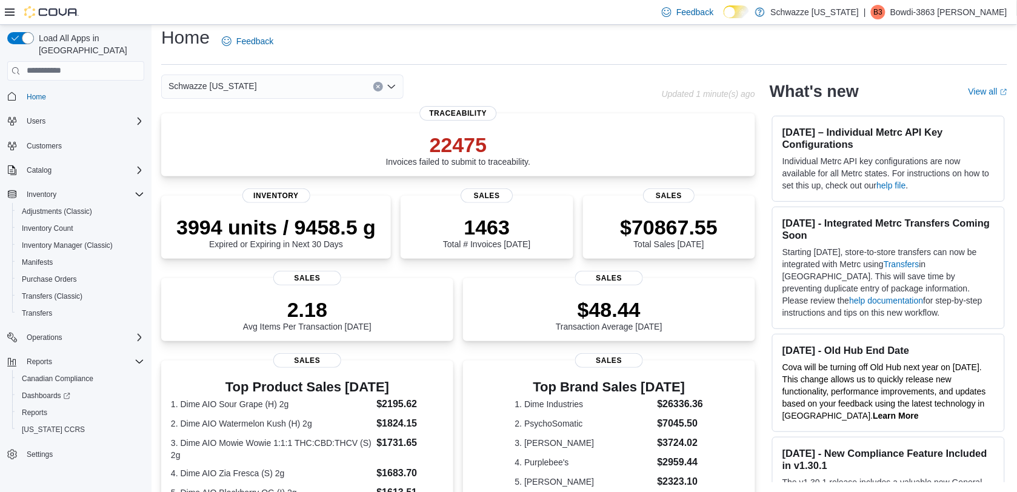
scroll to position [38, 0]
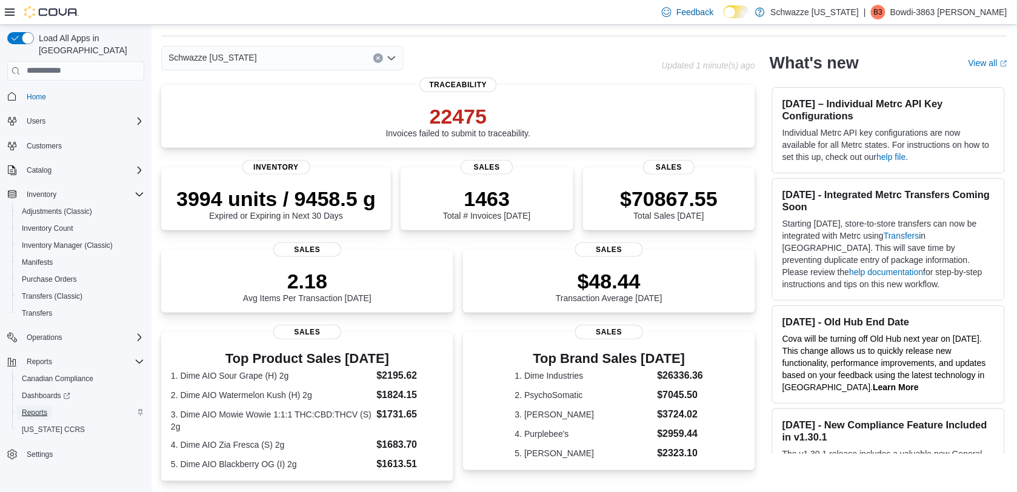
click at [37, 406] on span "Reports" at bounding box center [34, 413] width 25 height 15
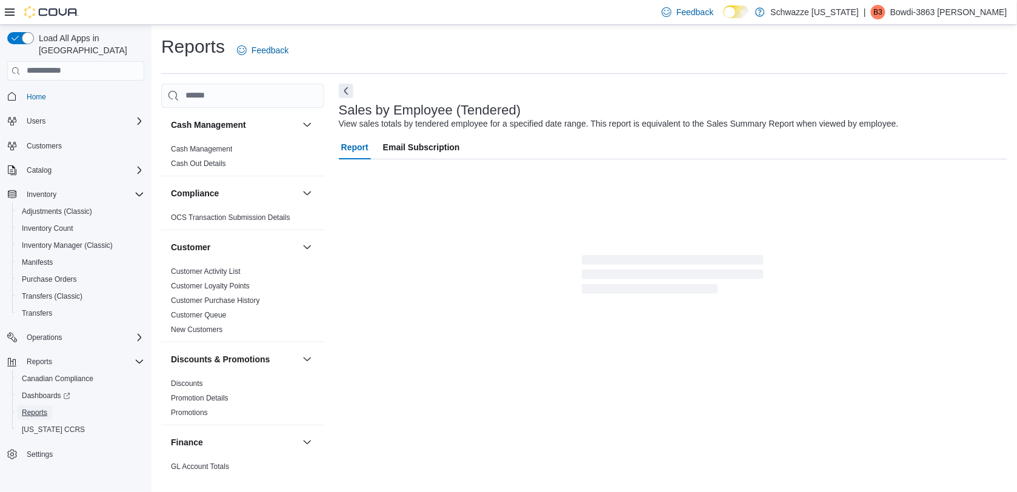
scroll to position [6, 0]
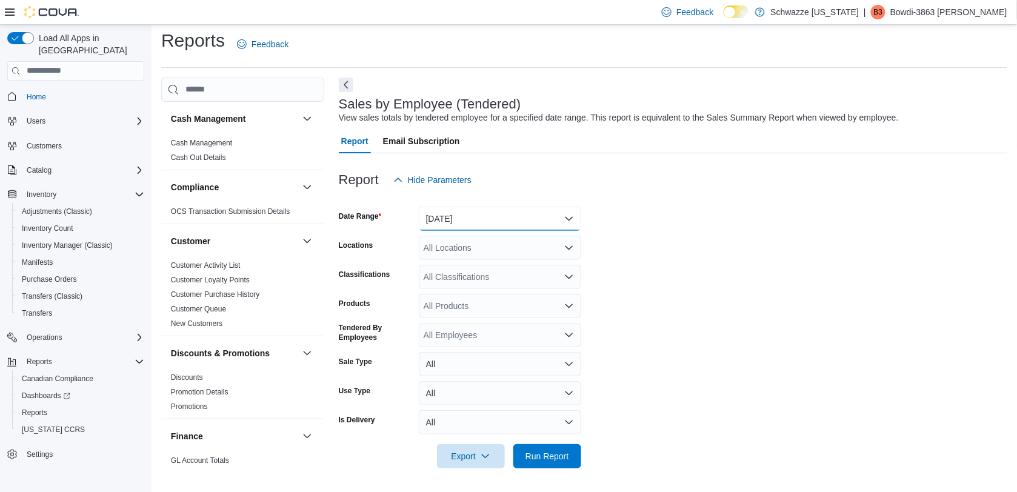
click at [507, 208] on button "[DATE]" at bounding box center [500, 219] width 162 height 24
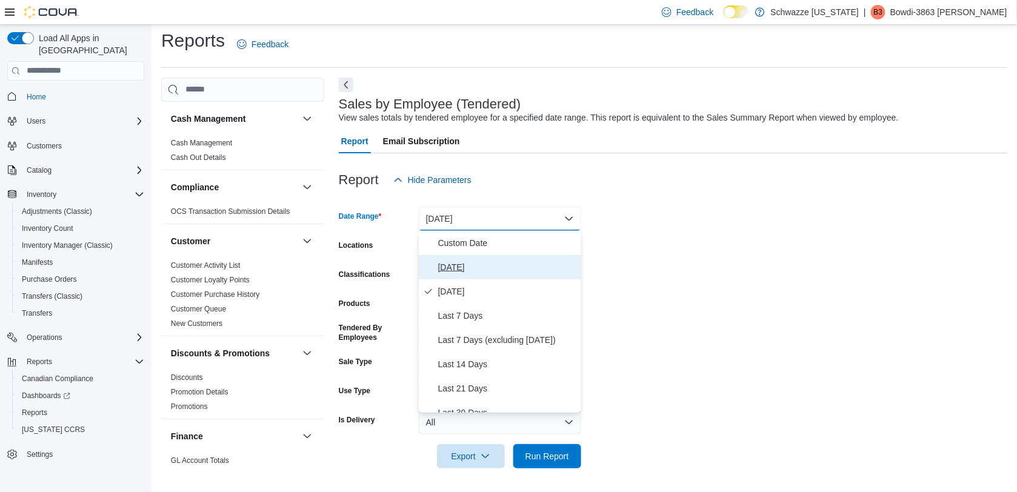
click at [500, 264] on span "[DATE]" at bounding box center [507, 267] width 138 height 15
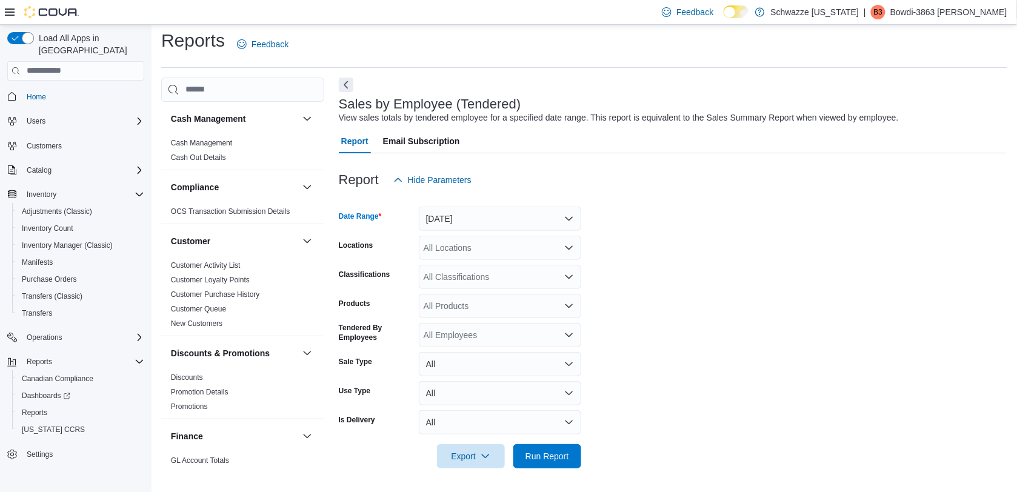
click at [496, 249] on div "All Locations" at bounding box center [500, 248] width 162 height 24
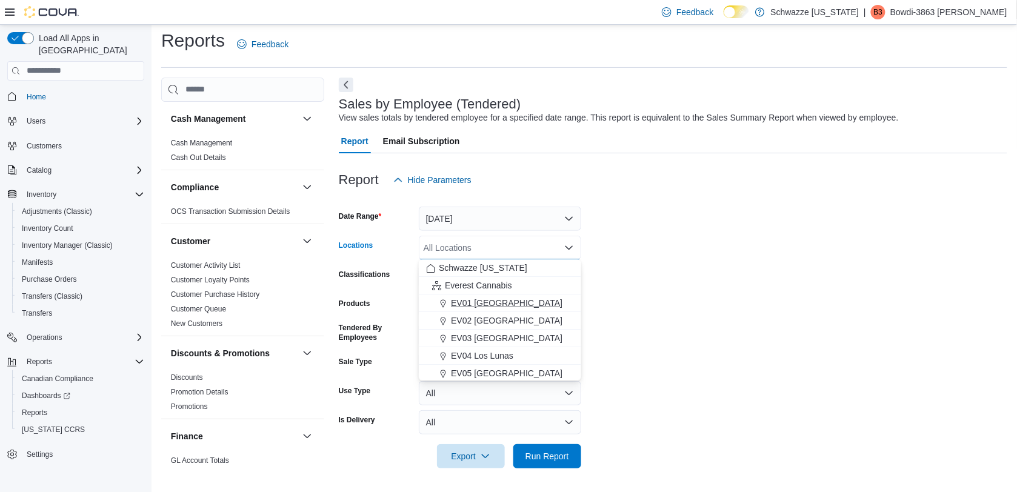
click at [494, 307] on span "EV01 [GEOGRAPHIC_DATA]" at bounding box center [507, 303] width 112 height 12
click at [526, 247] on icon "Remove EV01 North Valley from selection in this group" at bounding box center [529, 247] width 7 height 7
click at [492, 316] on span "EV02 [GEOGRAPHIC_DATA]" at bounding box center [507, 321] width 112 height 12
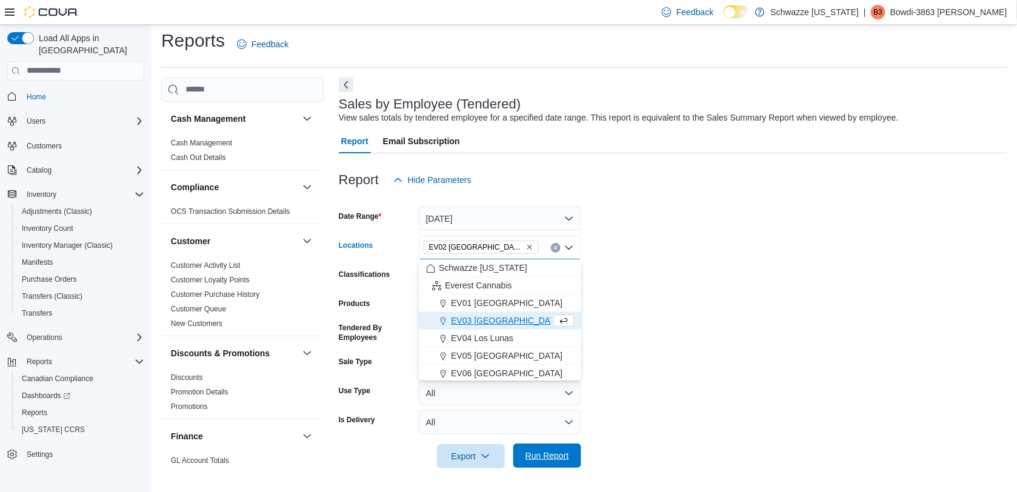
click at [571, 467] on span "Run Report" at bounding box center [547, 456] width 53 height 24
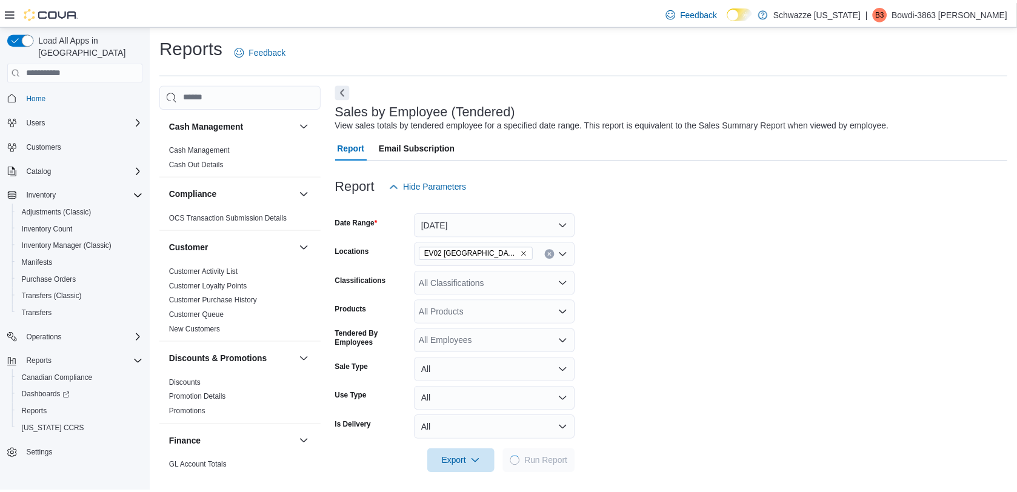
scroll to position [6, 0]
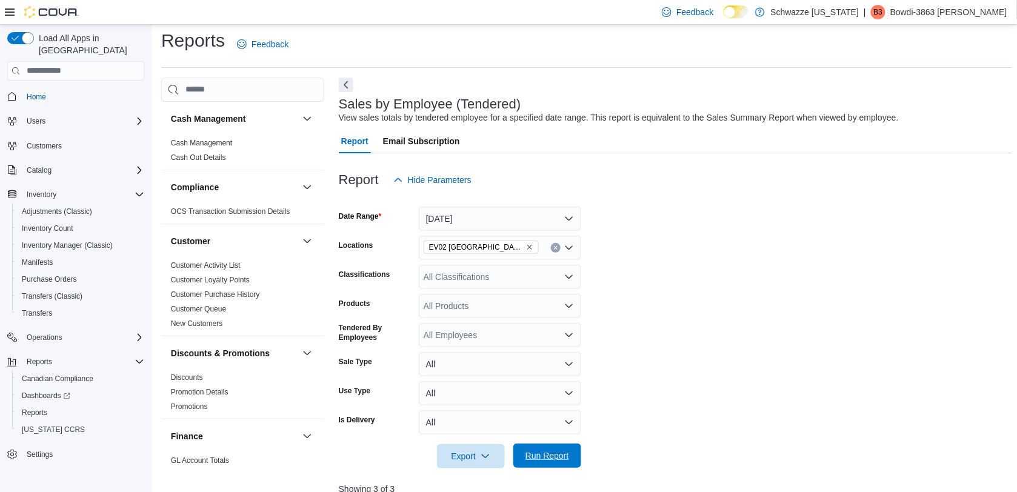
click at [563, 459] on span "Run Report" at bounding box center [548, 456] width 44 height 12
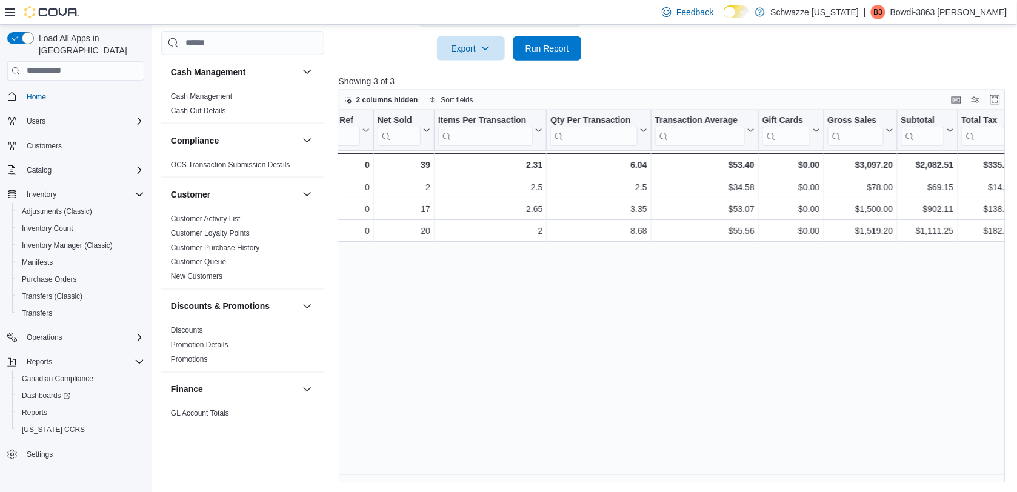
scroll to position [0, 264]
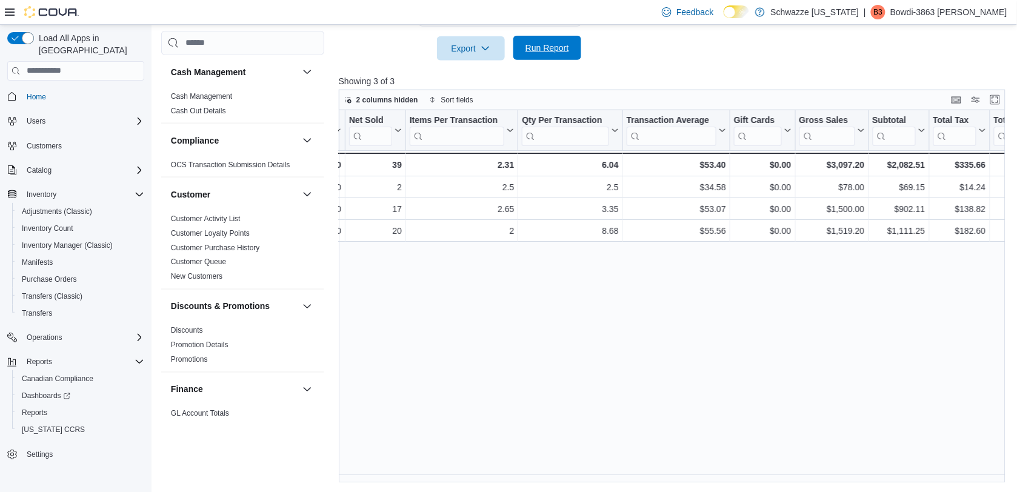
click at [550, 44] on span "Run Report" at bounding box center [548, 48] width 44 height 12
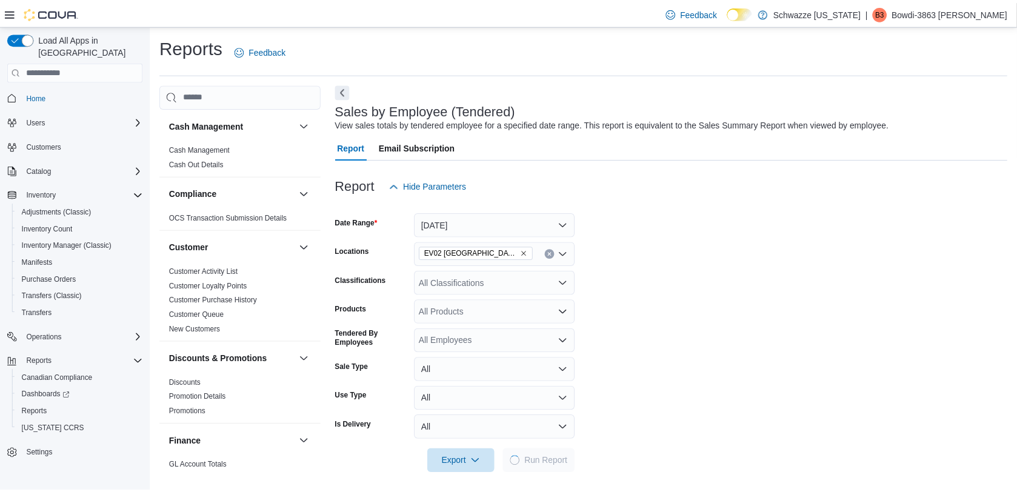
scroll to position [6, 0]
